Goal: Task Accomplishment & Management: Complete application form

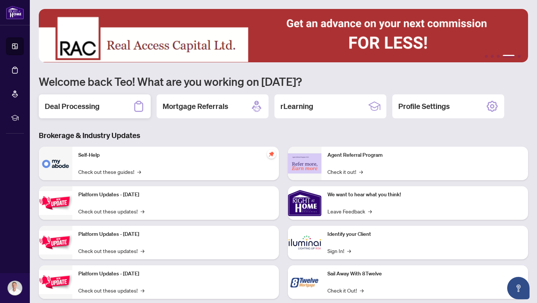
click at [88, 108] on h2 "Deal Processing" at bounding box center [72, 106] width 55 height 10
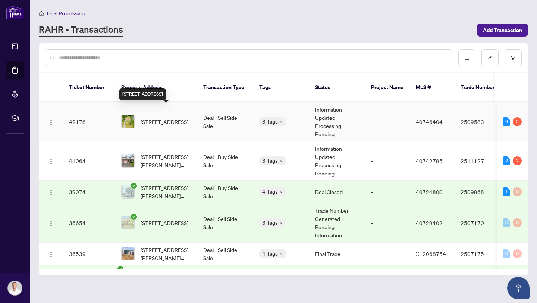
click at [176, 117] on span "[STREET_ADDRESS]" at bounding box center [165, 121] width 48 height 8
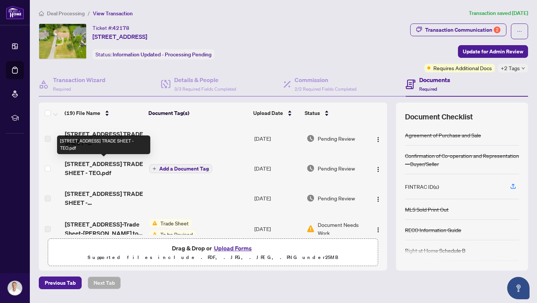
click at [113, 164] on span "[STREET_ADDRESS] TRADE SHEET - TEO.pdf" at bounding box center [104, 168] width 78 height 18
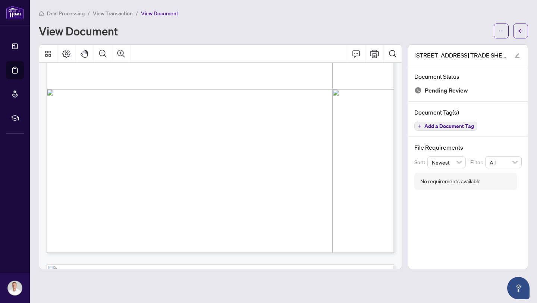
scroll to position [272, 0]
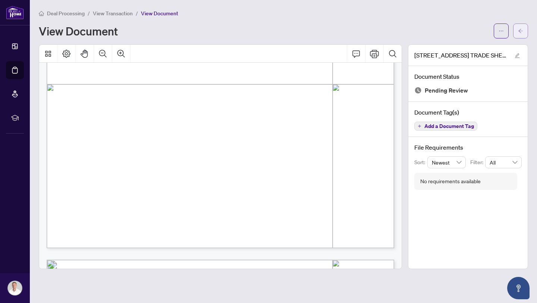
click at [528, 31] on main "Deal Processing / View Transaction / View Document View Document [STREET_ADDRES…" at bounding box center [283, 151] width 507 height 303
click at [524, 31] on button "button" at bounding box center [520, 30] width 15 height 15
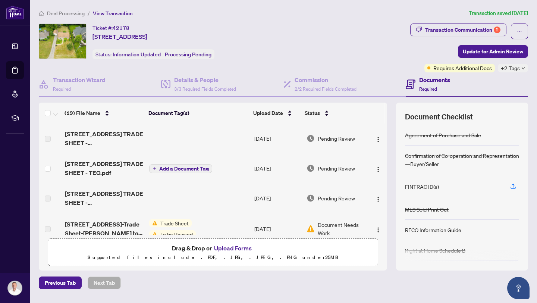
click at [240, 246] on button "Upload Forms" at bounding box center [233, 248] width 42 height 10
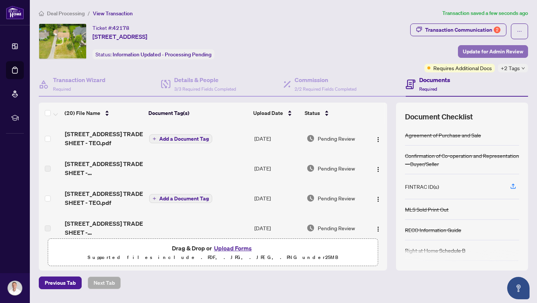
click at [501, 53] on span "Update for Admin Review" at bounding box center [493, 51] width 60 height 12
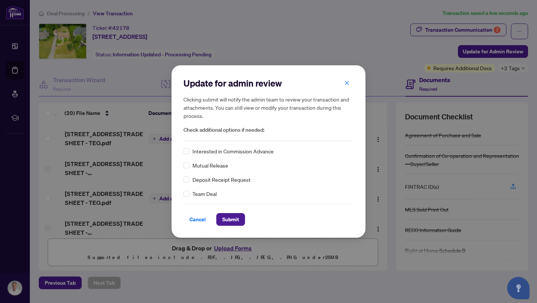
drag, startPoint x: 349, startPoint y: 85, endPoint x: 378, endPoint y: 64, distance: 35.8
click at [349, 85] on button "button" at bounding box center [346, 82] width 15 height 13
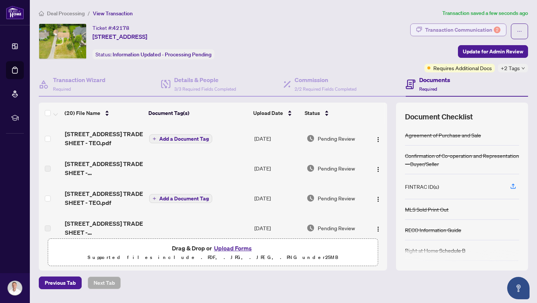
click at [465, 24] on div "Transaction Communication 2" at bounding box center [462, 30] width 75 height 12
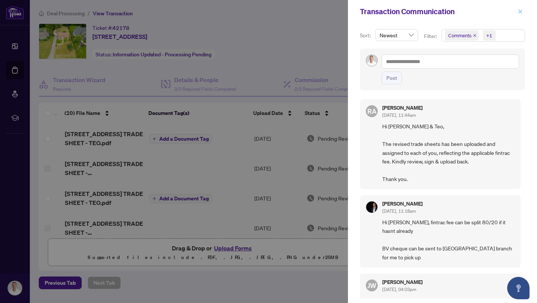
click at [522, 10] on icon "close" at bounding box center [519, 11] width 5 height 5
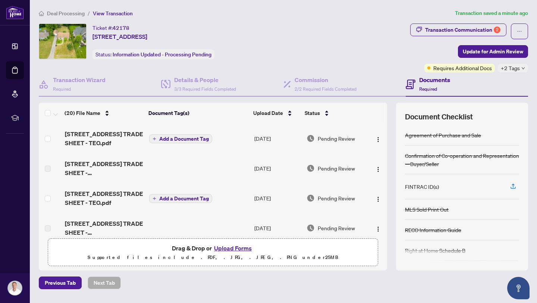
click at [502, 30] on button "Transaction Communication 2" at bounding box center [458, 29] width 96 height 13
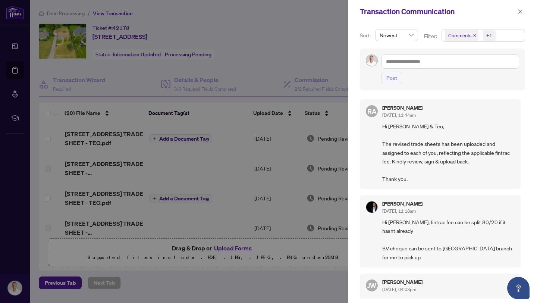
click at [475, 37] on icon "close" at bounding box center [475, 36] width 4 height 4
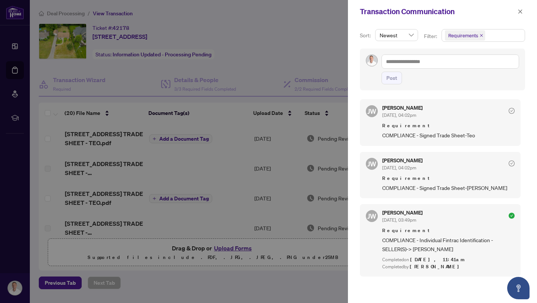
scroll to position [1, 0]
click at [517, 10] on button "button" at bounding box center [520, 11] width 10 height 9
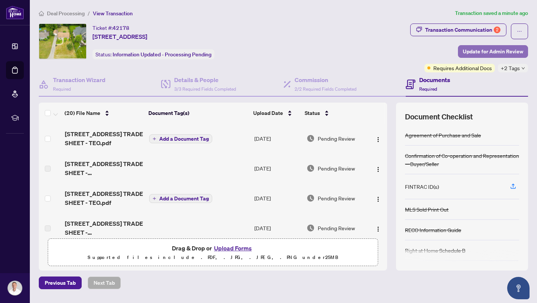
click at [475, 57] on span "Update for Admin Review" at bounding box center [493, 51] width 60 height 12
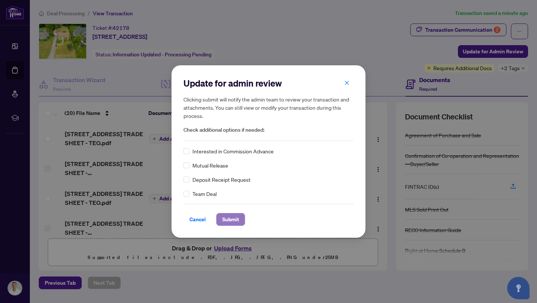
click at [242, 220] on button "Submit" at bounding box center [230, 219] width 29 height 13
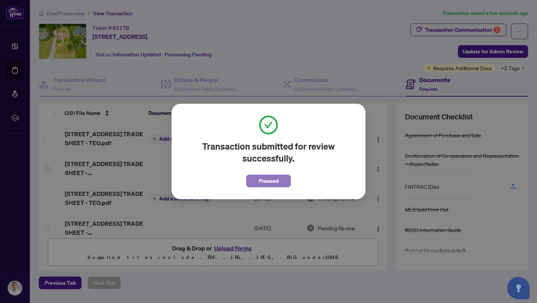
click at [279, 177] on button "Proceed" at bounding box center [268, 180] width 45 height 13
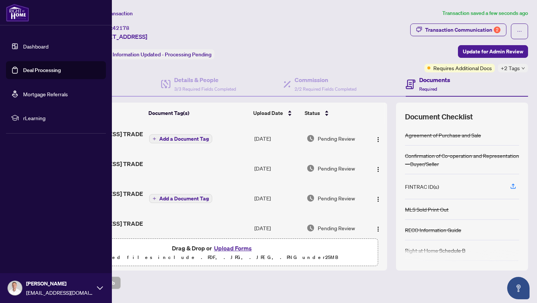
click at [23, 44] on link "Dashboard" at bounding box center [35, 46] width 25 height 7
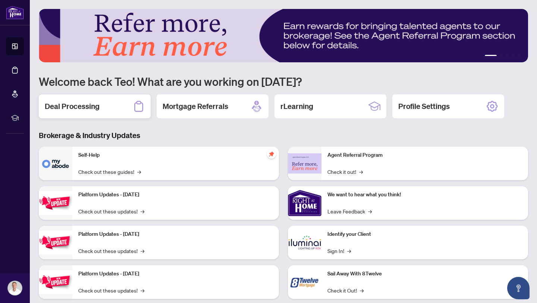
click at [79, 109] on h2 "Deal Processing" at bounding box center [72, 106] width 55 height 10
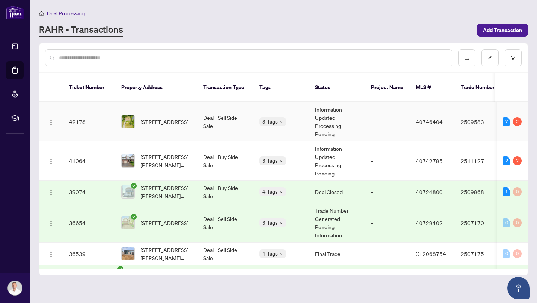
click at [228, 126] on td "Deal - Sell Side Sale" at bounding box center [225, 121] width 56 height 39
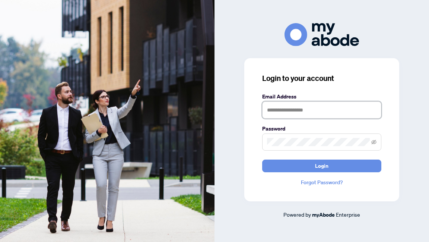
click at [302, 113] on input "text" at bounding box center [321, 109] width 119 height 17
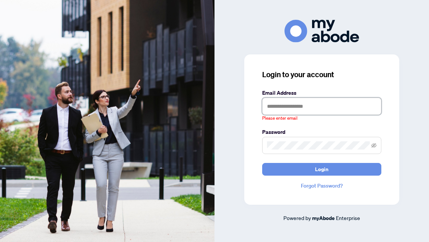
type input "**********"
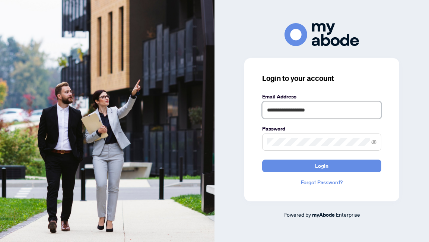
click at [262, 160] on button "Login" at bounding box center [321, 166] width 119 height 13
